Goal: Use online tool/utility: Utilize a website feature to perform a specific function

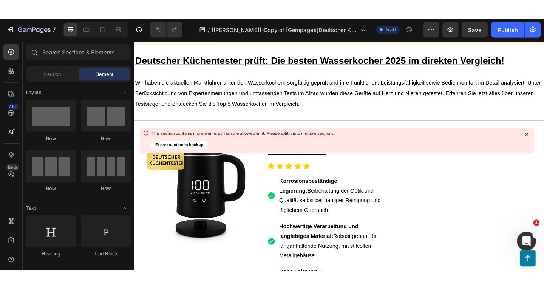
scroll to position [49, 0]
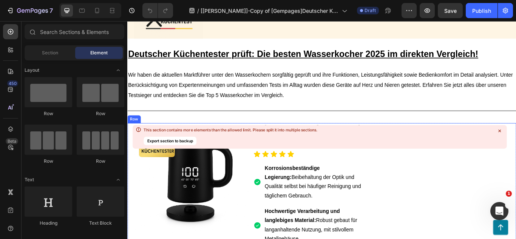
click at [131, 137] on div "Row" at bounding box center [134, 135] width 15 height 9
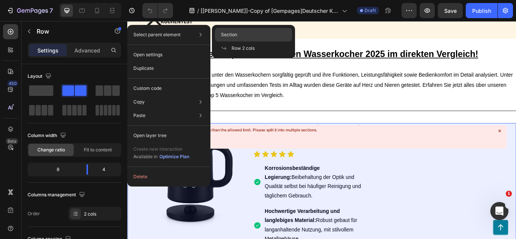
click at [230, 32] on span "Section" at bounding box center [229, 34] width 16 height 7
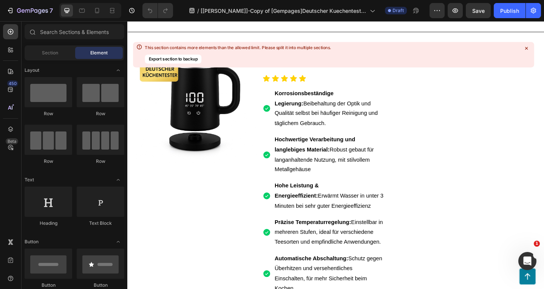
scroll to position [147, 0]
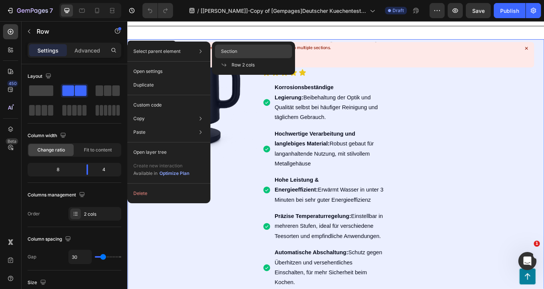
click at [243, 58] on div "Section" at bounding box center [253, 65] width 77 height 14
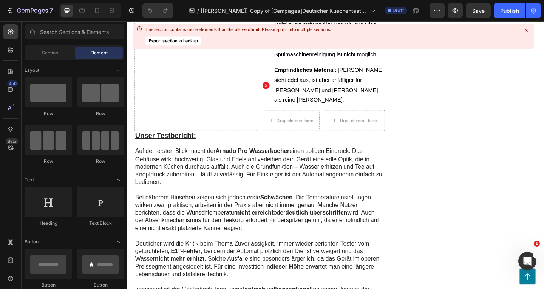
scroll to position [1482, 0]
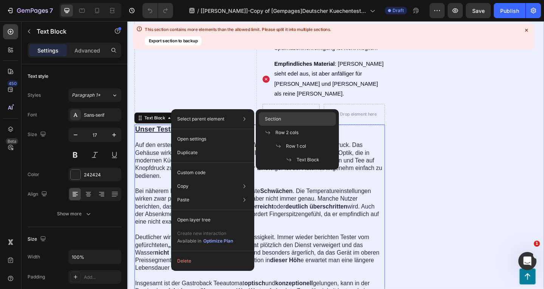
click at [271, 121] on span "Section" at bounding box center [273, 119] width 16 height 7
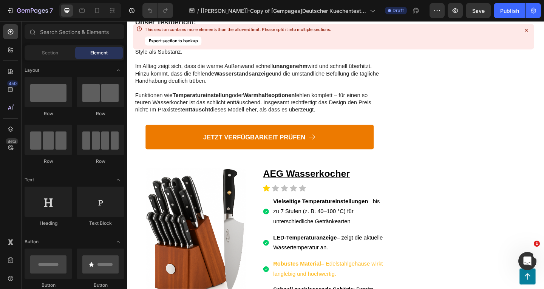
scroll to position [2731, 0]
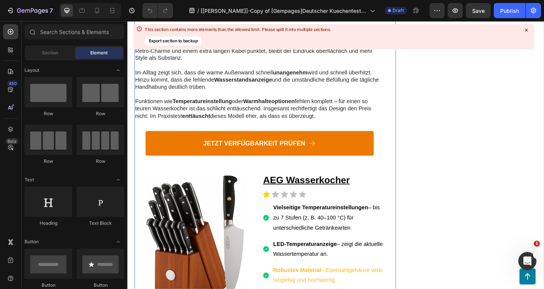
click at [238, 171] on div "JETZT VERFÜGBARKEIT PRÜFEN Button" at bounding box center [271, 165] width 272 height 48
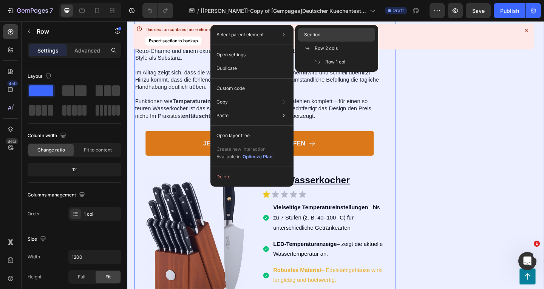
click at [318, 34] on span "Section" at bounding box center [312, 34] width 16 height 7
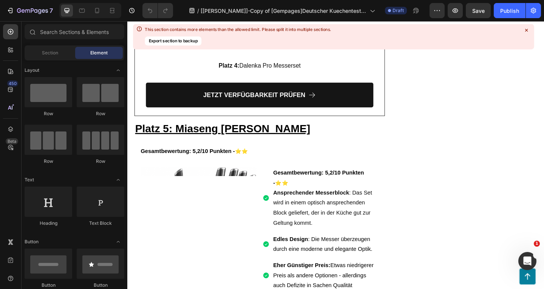
scroll to position [3297, 0]
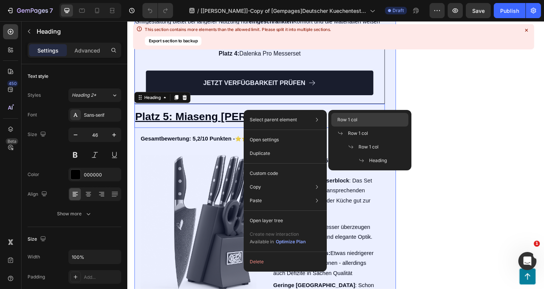
click at [342, 127] on div "Row 1 col" at bounding box center [369, 134] width 77 height 14
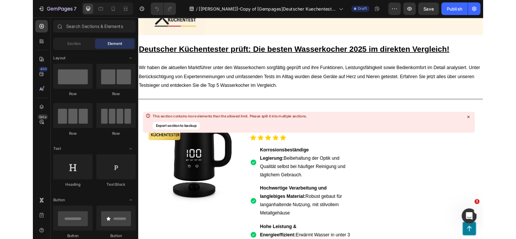
scroll to position [39, 0]
